Goal: Task Accomplishment & Management: Use online tool/utility

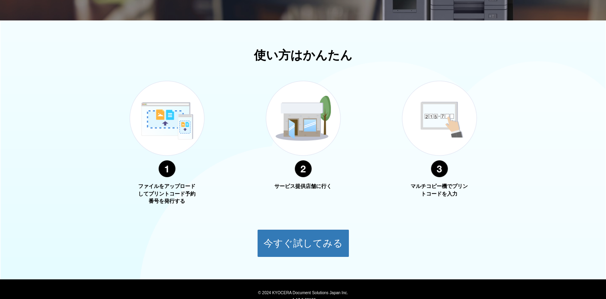
scroll to position [270, 0]
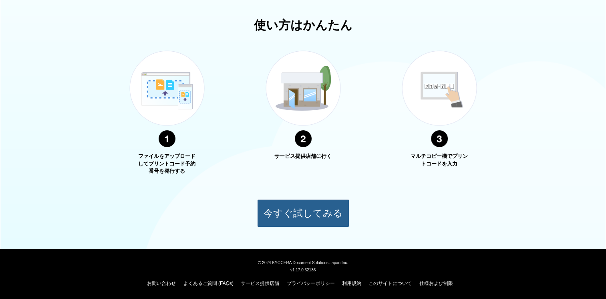
click at [315, 212] on button "今すぐ試してみる" at bounding box center [303, 213] width 92 height 28
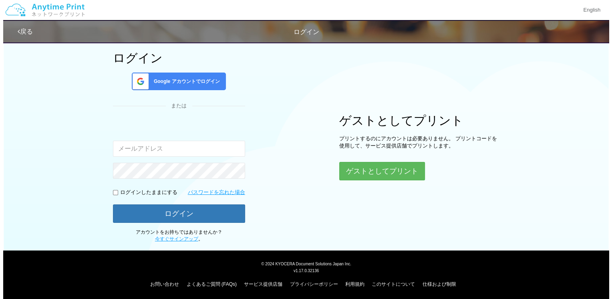
scroll to position [47, 0]
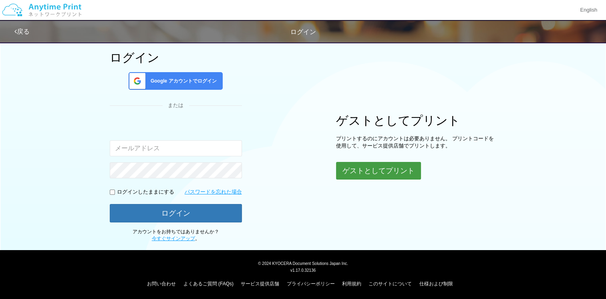
click at [385, 172] on button "ゲストとしてプリント" at bounding box center [378, 171] width 85 height 18
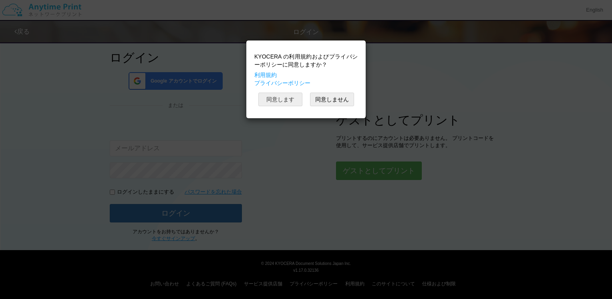
click at [282, 101] on button "同意します" at bounding box center [280, 99] width 44 height 14
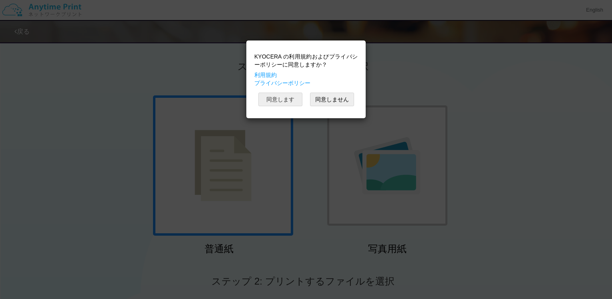
click at [282, 101] on button "同意します" at bounding box center [280, 99] width 44 height 14
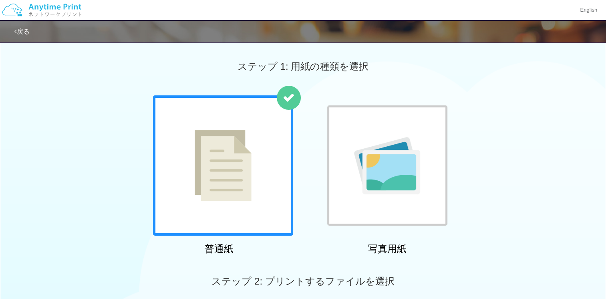
click at [236, 204] on div at bounding box center [223, 165] width 140 height 140
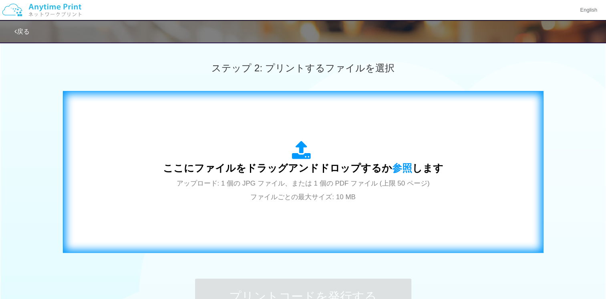
scroll to position [240, 0]
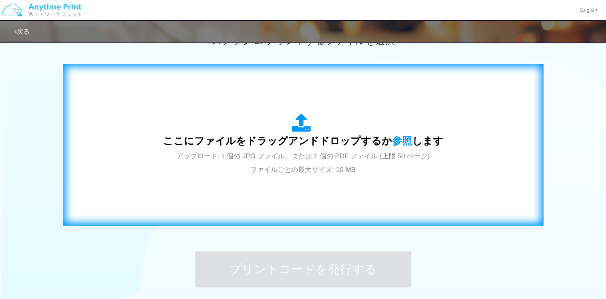
click at [245, 180] on div "ここにファイルをドラッグアンドドロップするか 参照 します アップロード: 1 個の JPG ファイル、または 1 個の PDF ファイル (上限 50 ペー…" at bounding box center [302, 144] width 463 height 145
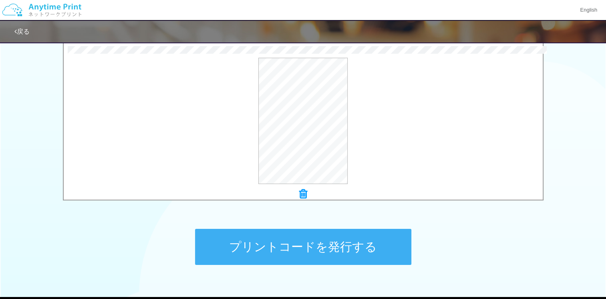
scroll to position [280, 0]
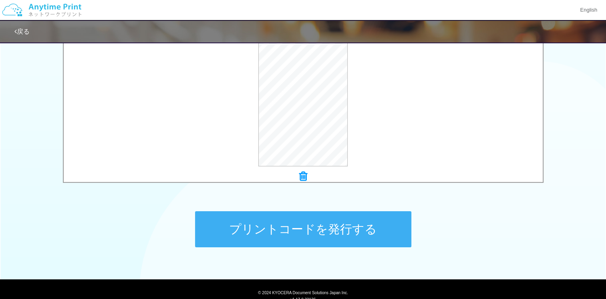
click at [353, 230] on button "プリントコードを発行する" at bounding box center [303, 229] width 216 height 36
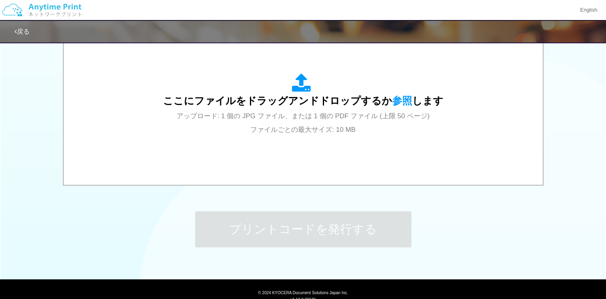
scroll to position [0, 0]
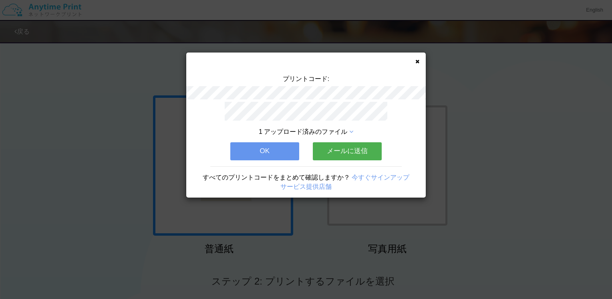
click at [285, 142] on button "OK" at bounding box center [264, 151] width 69 height 18
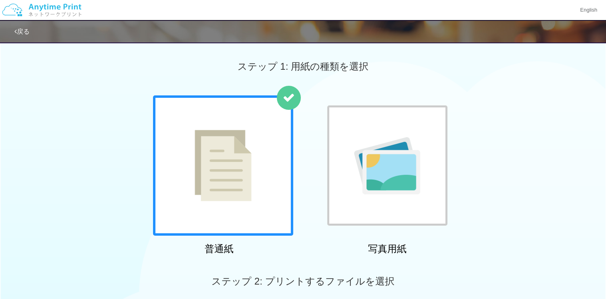
click at [242, 198] on img at bounding box center [223, 165] width 57 height 71
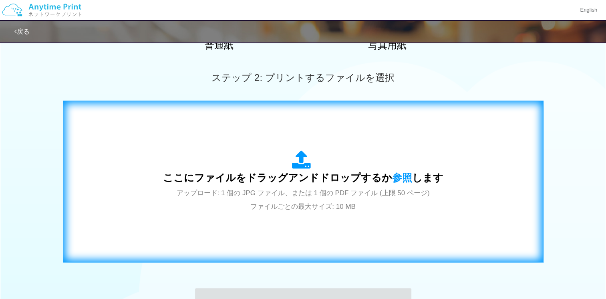
scroll to position [240, 0]
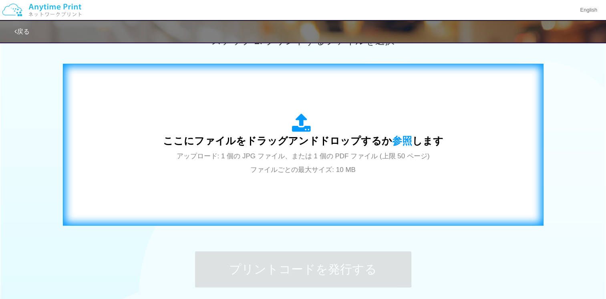
click at [243, 193] on div "ここにファイルをドラッグアンドドロップするか 参照 します アップロード: 1 個の JPG ファイル、または 1 個の PDF ファイル (上限 50 ペー…" at bounding box center [302, 144] width 463 height 145
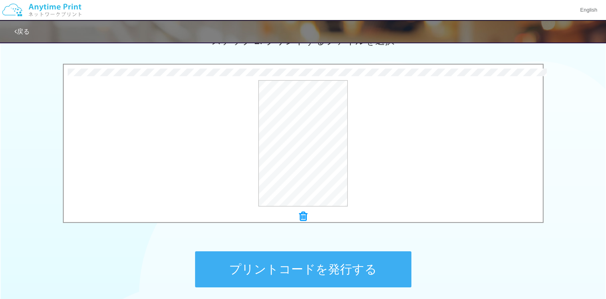
click at [323, 277] on button "プリントコードを発行する" at bounding box center [303, 269] width 216 height 36
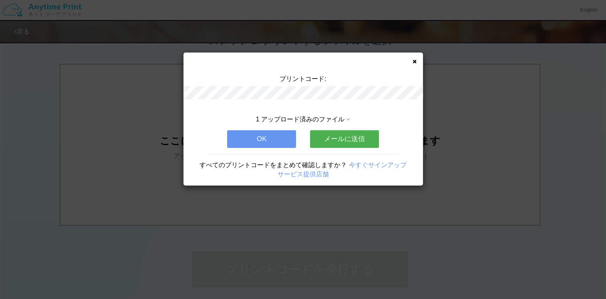
scroll to position [0, 0]
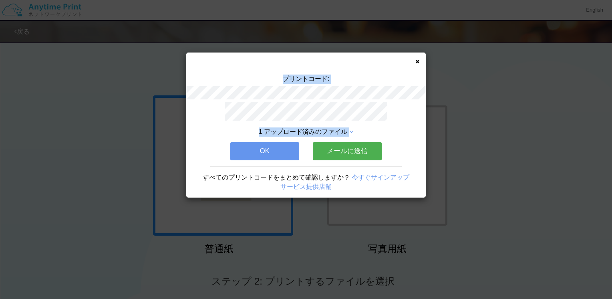
drag, startPoint x: 415, startPoint y: 63, endPoint x: 245, endPoint y: 154, distance: 193.2
click at [245, 154] on div "プリントコード: 1 アップロード済みのファイル OK メールに送信 すべてのプリントコードをまとめて確認しますか？ 今すぐサインアップ サービス提供店舗" at bounding box center [305, 124] width 239 height 145
drag, startPoint x: 245, startPoint y: 154, endPoint x: 253, endPoint y: 148, distance: 10.3
click at [253, 148] on button "OK" at bounding box center [264, 151] width 69 height 18
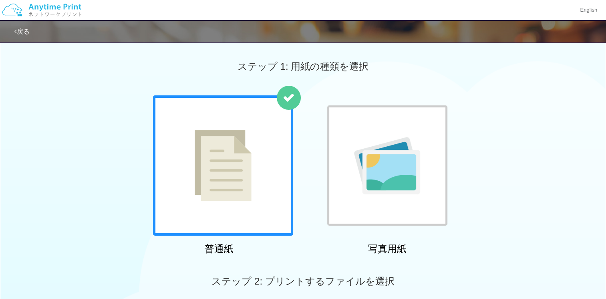
click at [231, 170] on img at bounding box center [223, 165] width 57 height 71
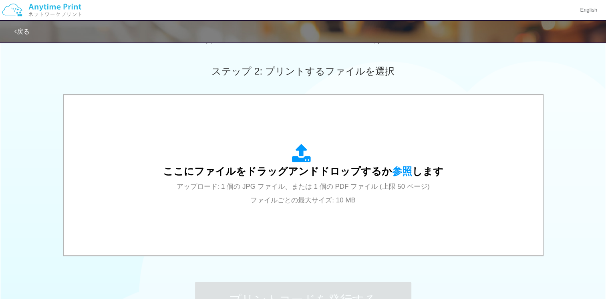
scroll to position [240, 0]
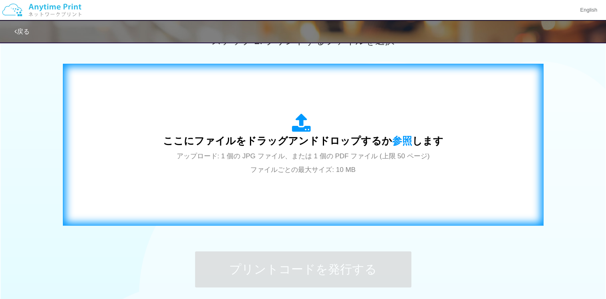
click at [259, 180] on div "ここにファイルをドラッグアンドドロップするか 参照 します アップロード: 1 個の JPG ファイル、または 1 個の PDF ファイル (上限 50 ペー…" at bounding box center [302, 144] width 463 height 145
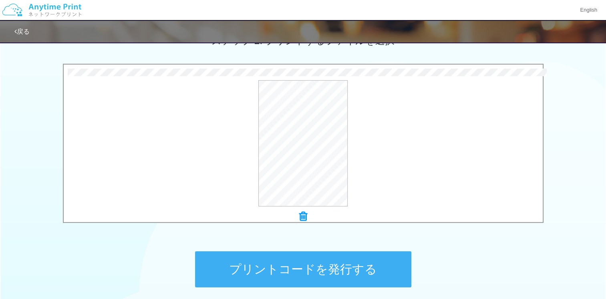
click at [301, 272] on button "プリントコードを発行する" at bounding box center [303, 269] width 216 height 36
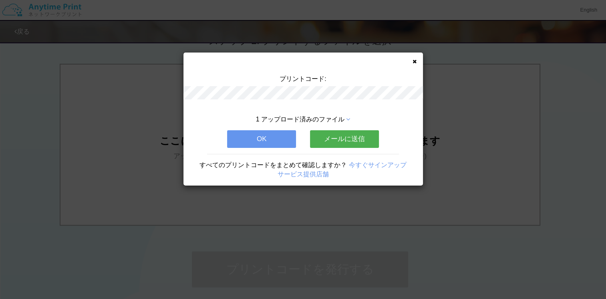
scroll to position [0, 0]
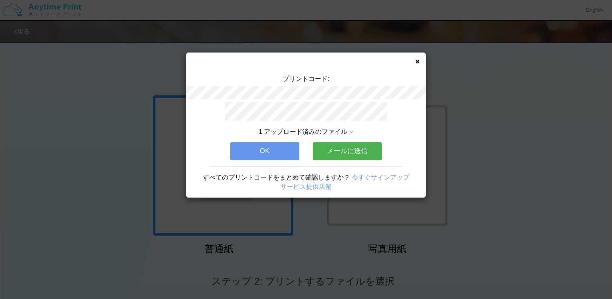
click at [261, 144] on button "OK" at bounding box center [264, 151] width 69 height 18
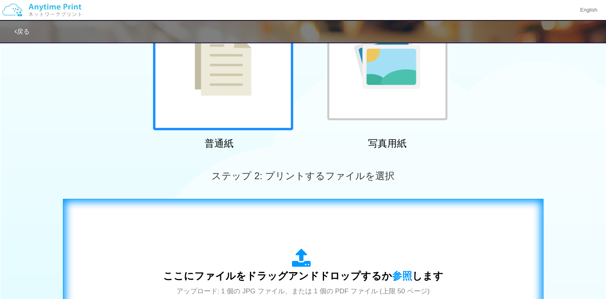
scroll to position [120, 0]
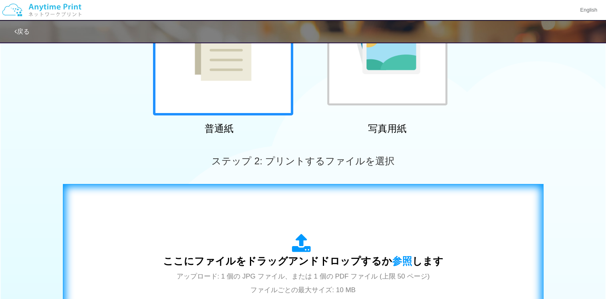
click at [237, 231] on div "ここにファイルをドラッグアンドドロップするか 参照 します アップロード: 1 個の JPG ファイル、または 1 個の PDF ファイル (上限 50 ペー…" at bounding box center [302, 264] width 463 height 145
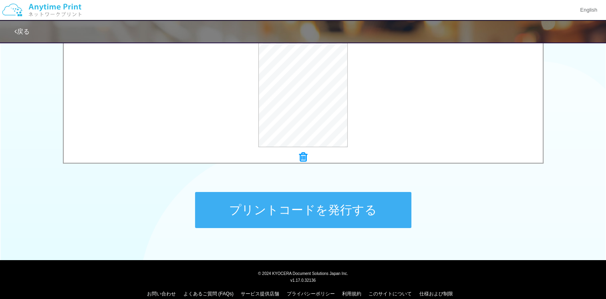
scroll to position [310, 0]
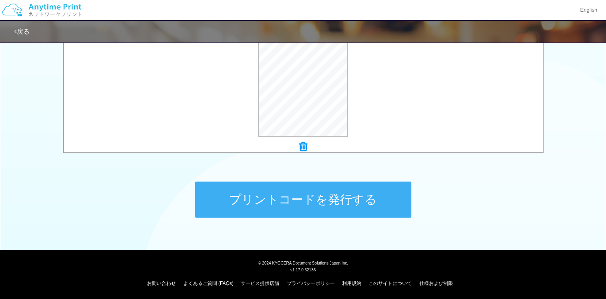
click at [274, 206] on button "プリントコードを発行する" at bounding box center [303, 199] width 216 height 36
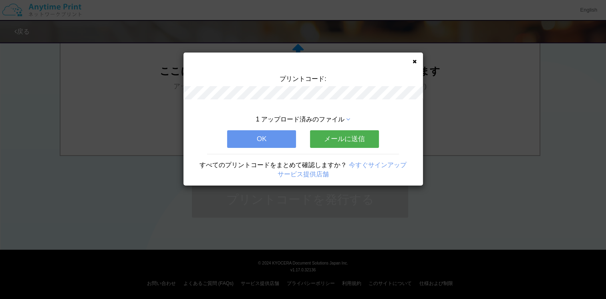
scroll to position [0, 0]
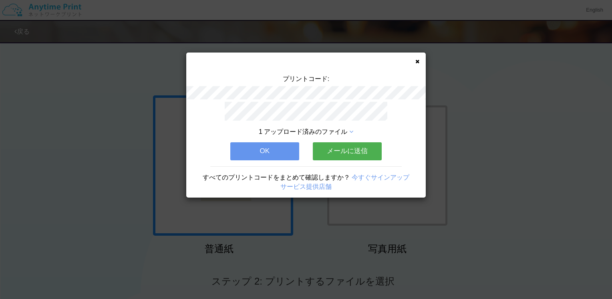
click at [258, 157] on div "1 アップロード済みのファイル OK メールに送信 すべてのプリントコードをまとめて確認しますか？ 今すぐサインアップ サービス提供店舗" at bounding box center [305, 150] width 239 height 96
click at [259, 148] on button "OK" at bounding box center [264, 151] width 69 height 18
